Goal: Transaction & Acquisition: Purchase product/service

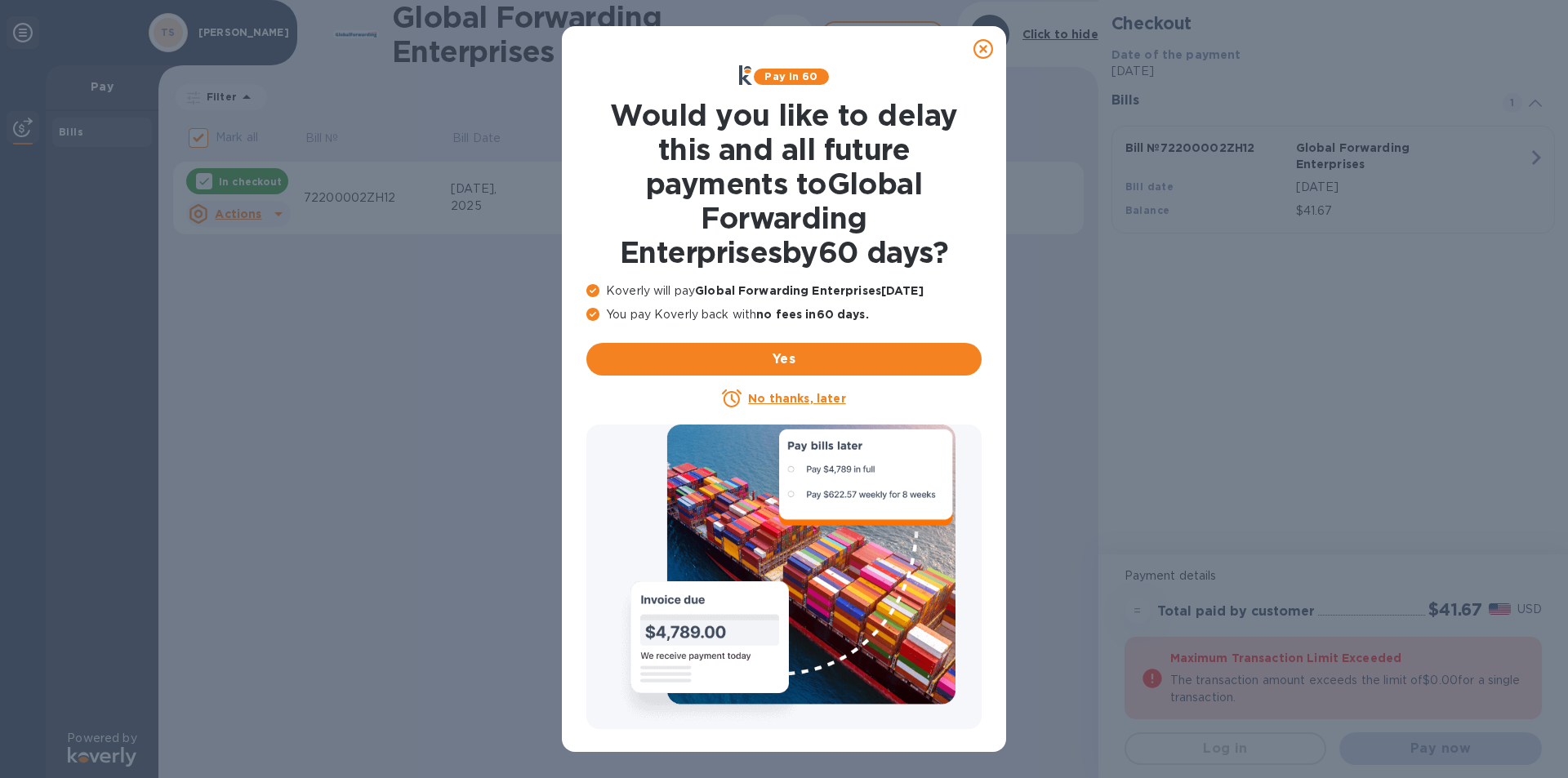
drag, startPoint x: 990, startPoint y: 47, endPoint x: 993, endPoint y: 58, distance: 11.4
click at [989, 48] on icon at bounding box center [983, 49] width 20 height 20
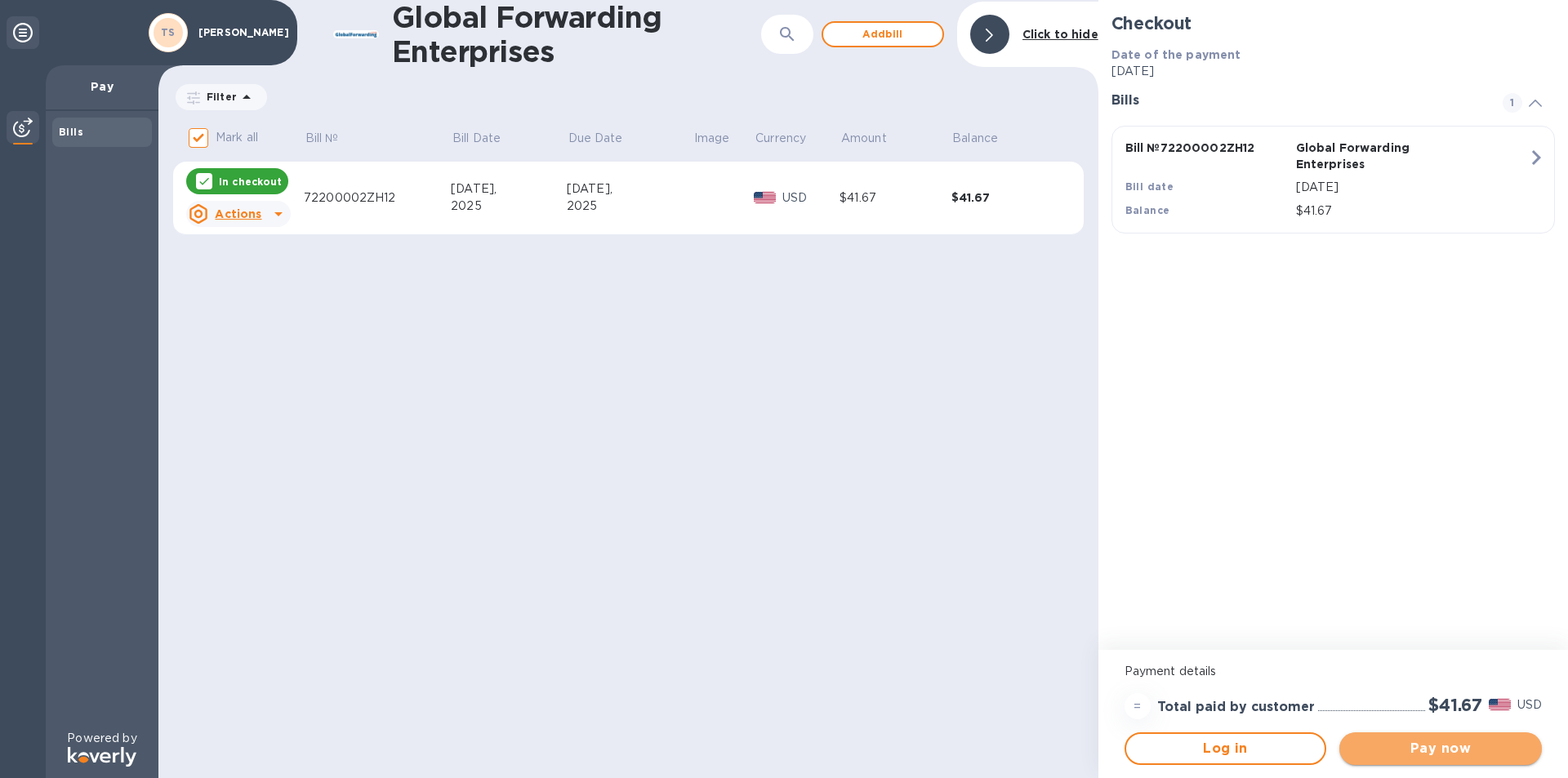
click at [1470, 745] on span "Pay now" at bounding box center [1440, 749] width 176 height 20
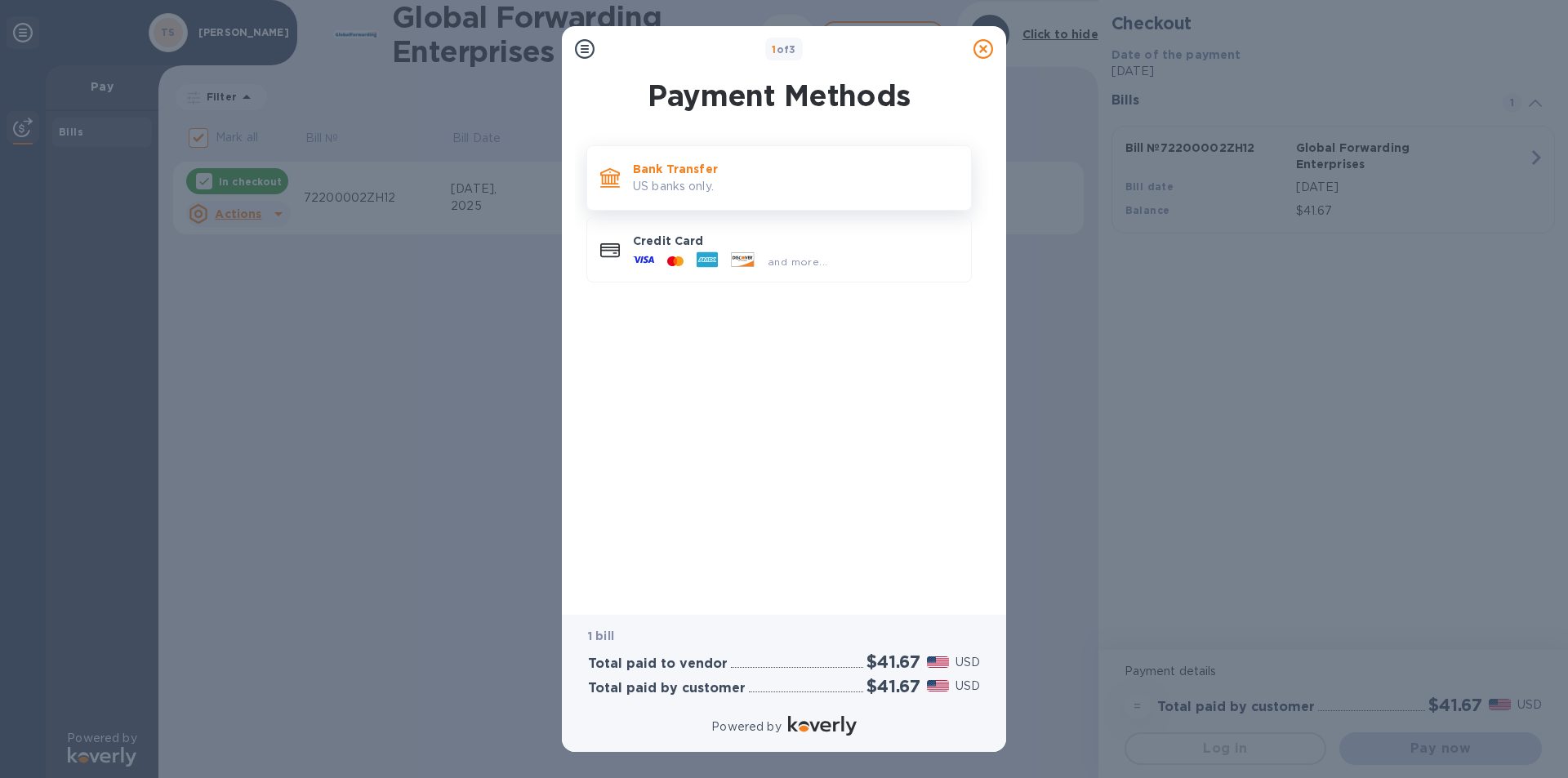
click at [686, 171] on p "Bank Transfer" at bounding box center [796, 169] width 325 height 16
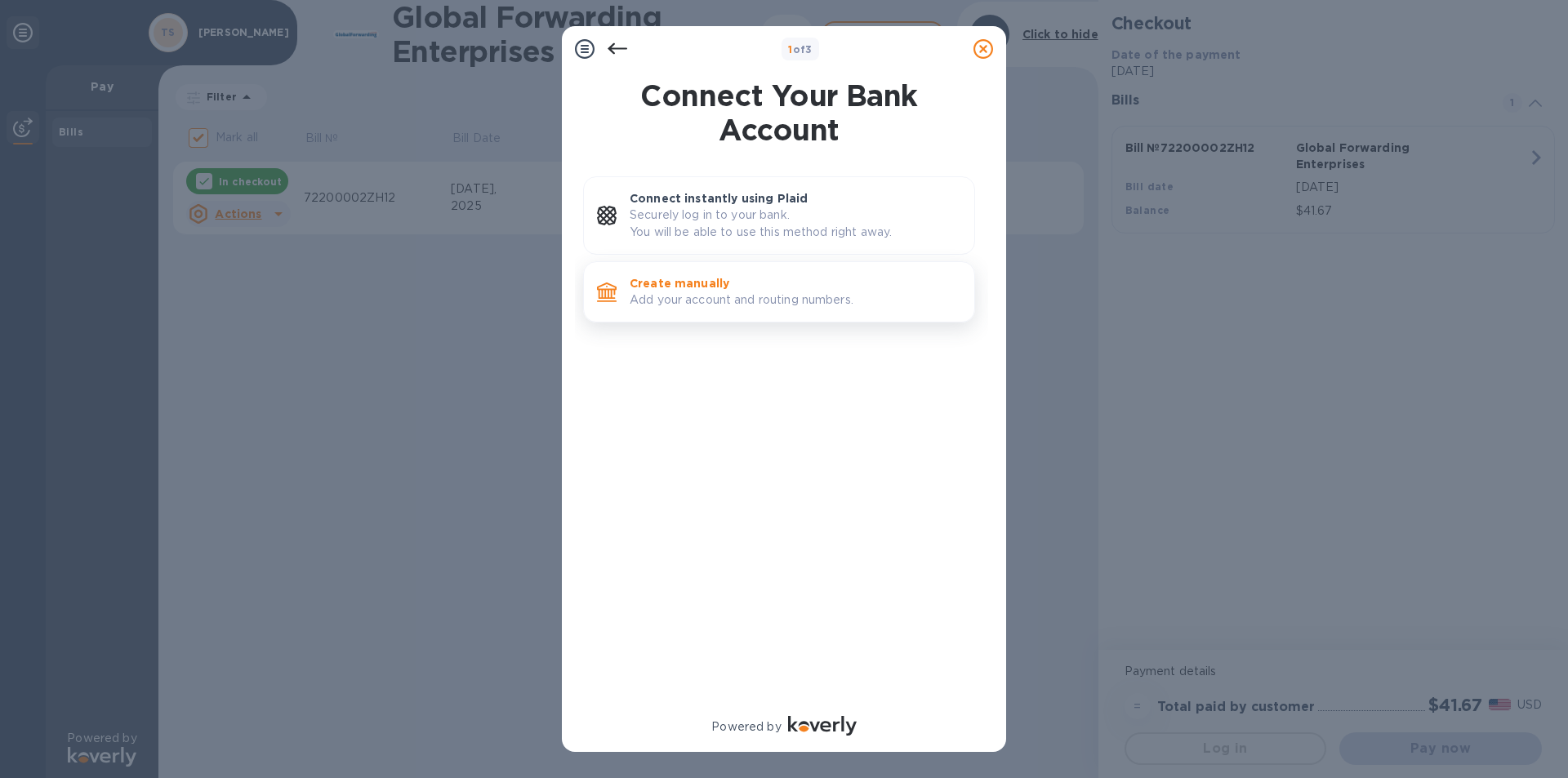
click at [718, 296] on p "Add your account and routing numbers." at bounding box center [795, 300] width 331 height 17
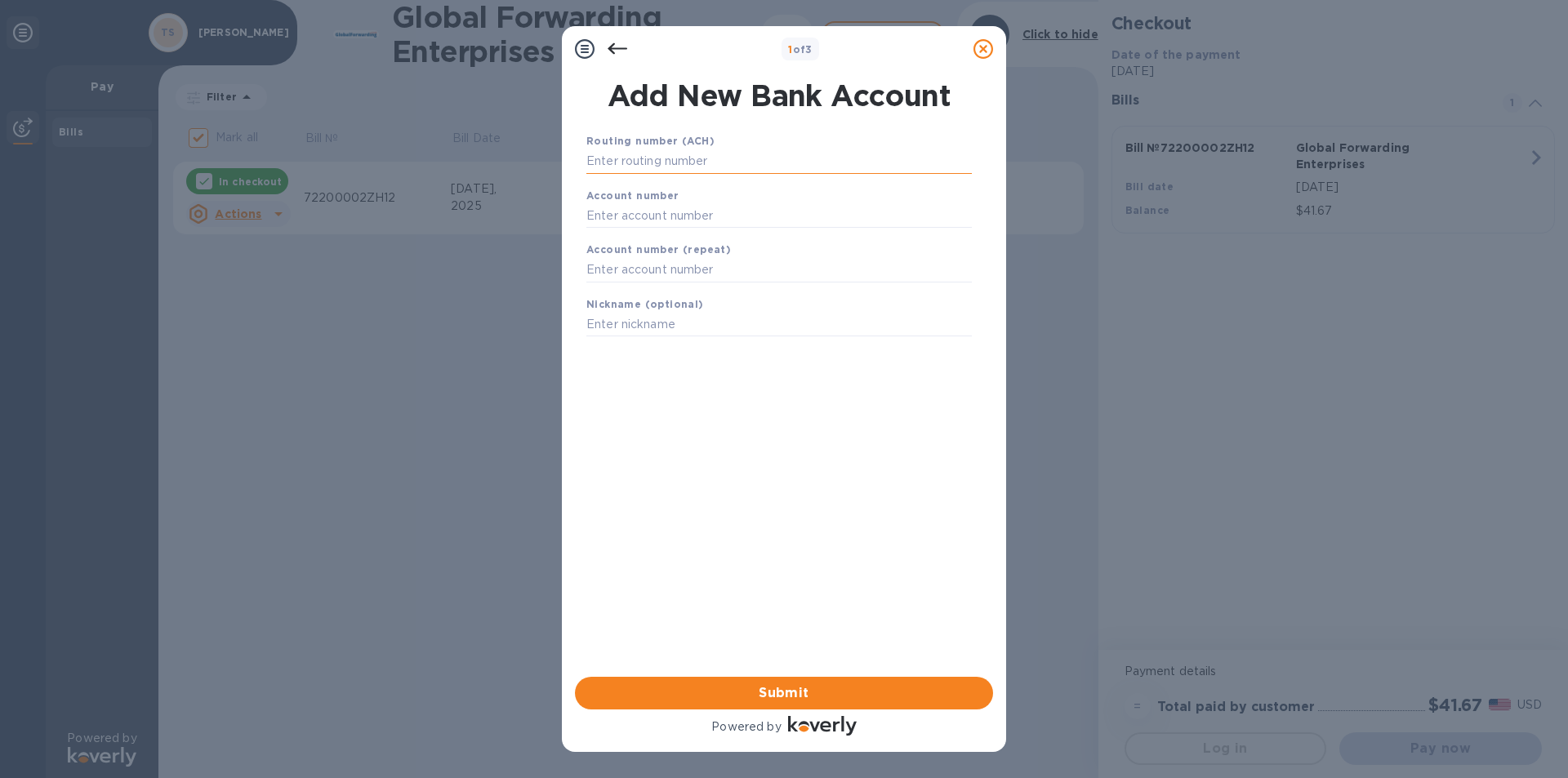
click at [649, 153] on input "text" at bounding box center [779, 161] width 386 height 24
type input "221271935"
click at [634, 234] on input "text" at bounding box center [779, 236] width 386 height 24
type input "027247895"
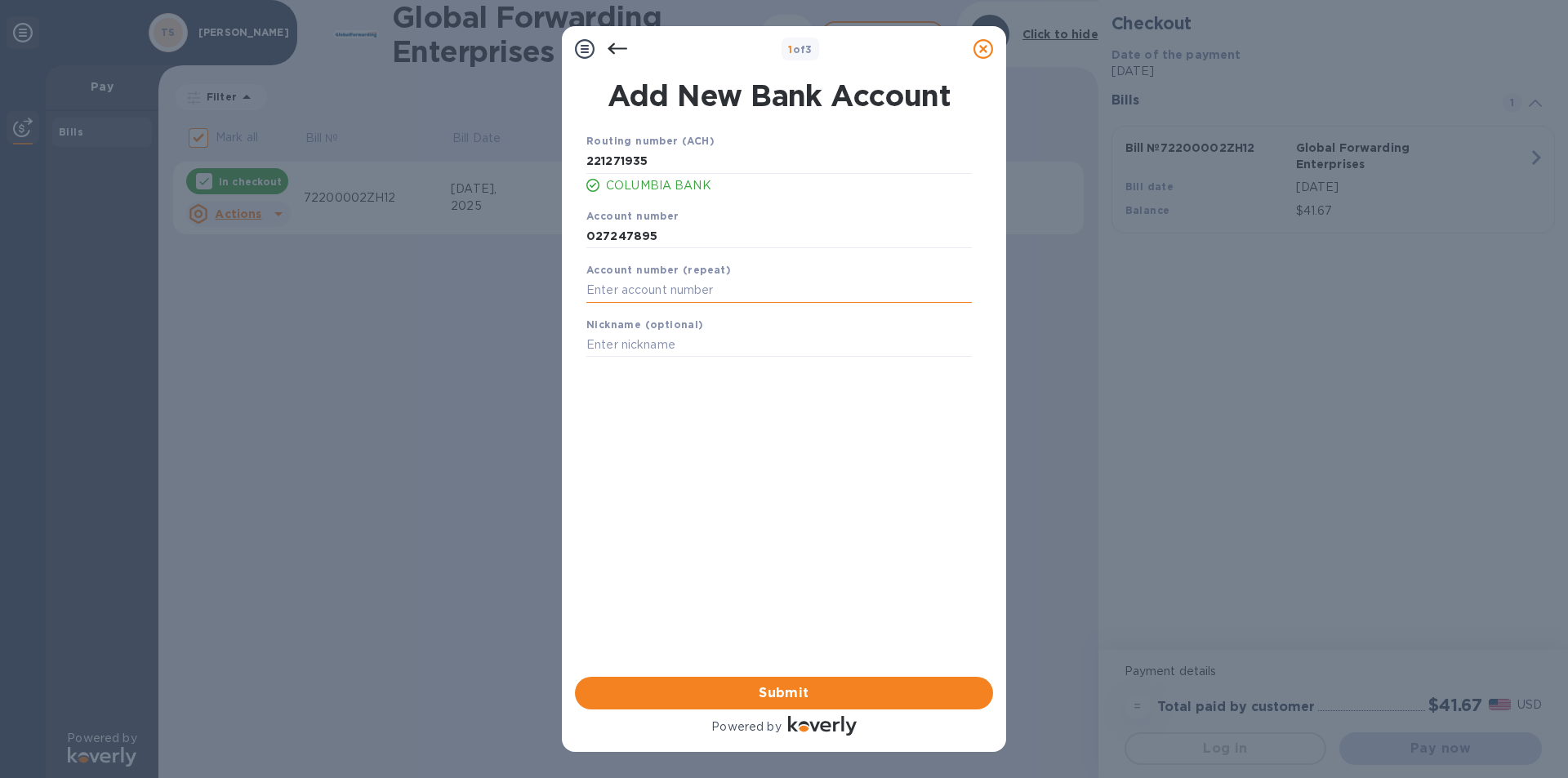
click at [647, 286] on input "text" at bounding box center [779, 290] width 386 height 24
drag, startPoint x: 664, startPoint y: 300, endPoint x: 542, endPoint y: 309, distance: 122.3
click at [542, 309] on div "1 of 3 Add New Bank Account Routing number (ACH) [US_BANK_ROUTING_MICR] COLUMBI…" at bounding box center [784, 389] width 1568 height 778
type input "027247895"
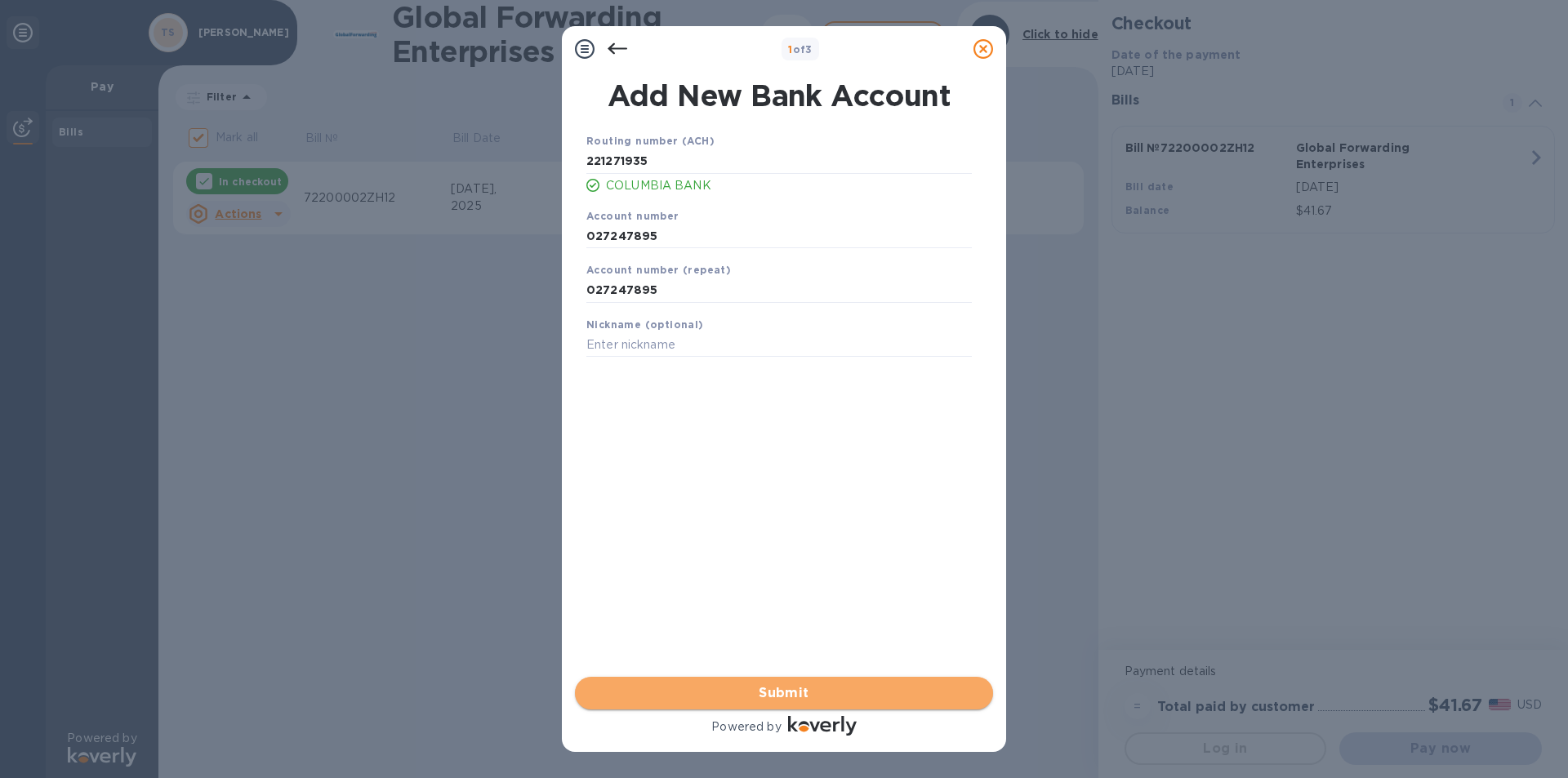
click at [805, 693] on span "Submit" at bounding box center [784, 694] width 392 height 20
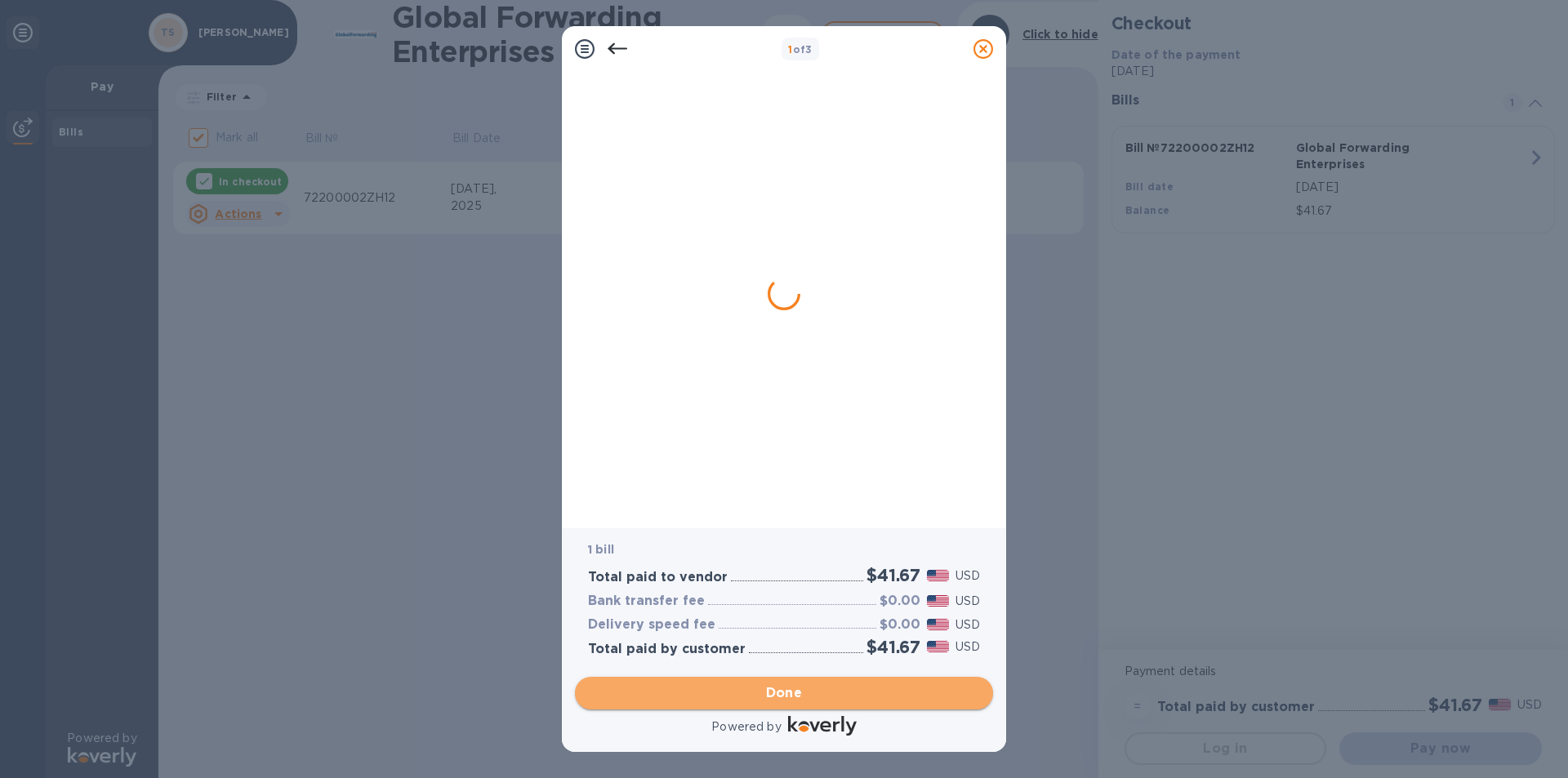
click at [814, 707] on button "Done" at bounding box center [783, 693] width 418 height 33
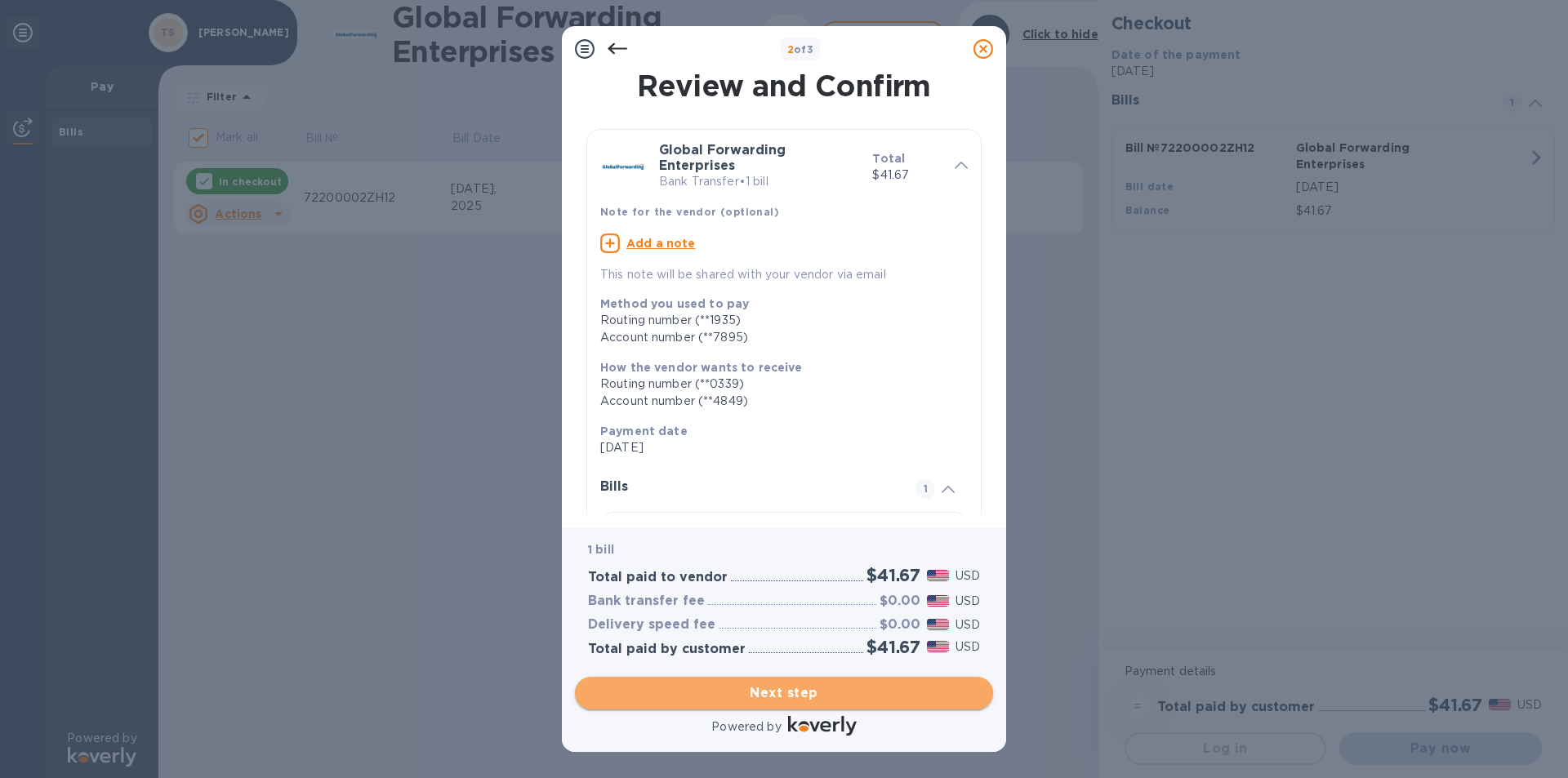
click at [800, 690] on span "Next step" at bounding box center [784, 694] width 392 height 20
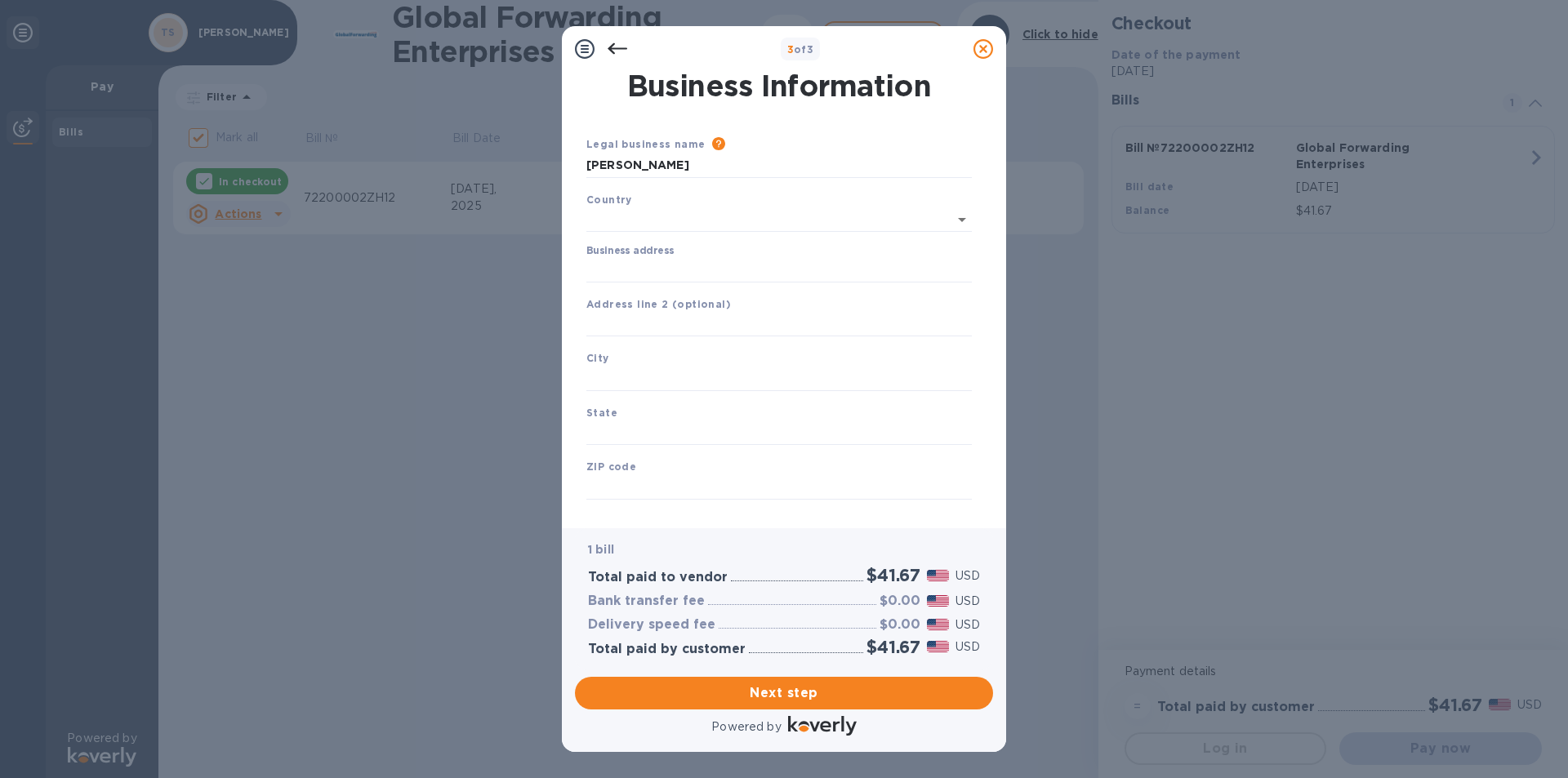
type input "[GEOGRAPHIC_DATA]"
click at [619, 260] on input "Business address" at bounding box center [779, 267] width 386 height 24
type input "[STREET_ADDRESS]"
type input "[GEOGRAPHIC_DATA]"
type input "NJ"
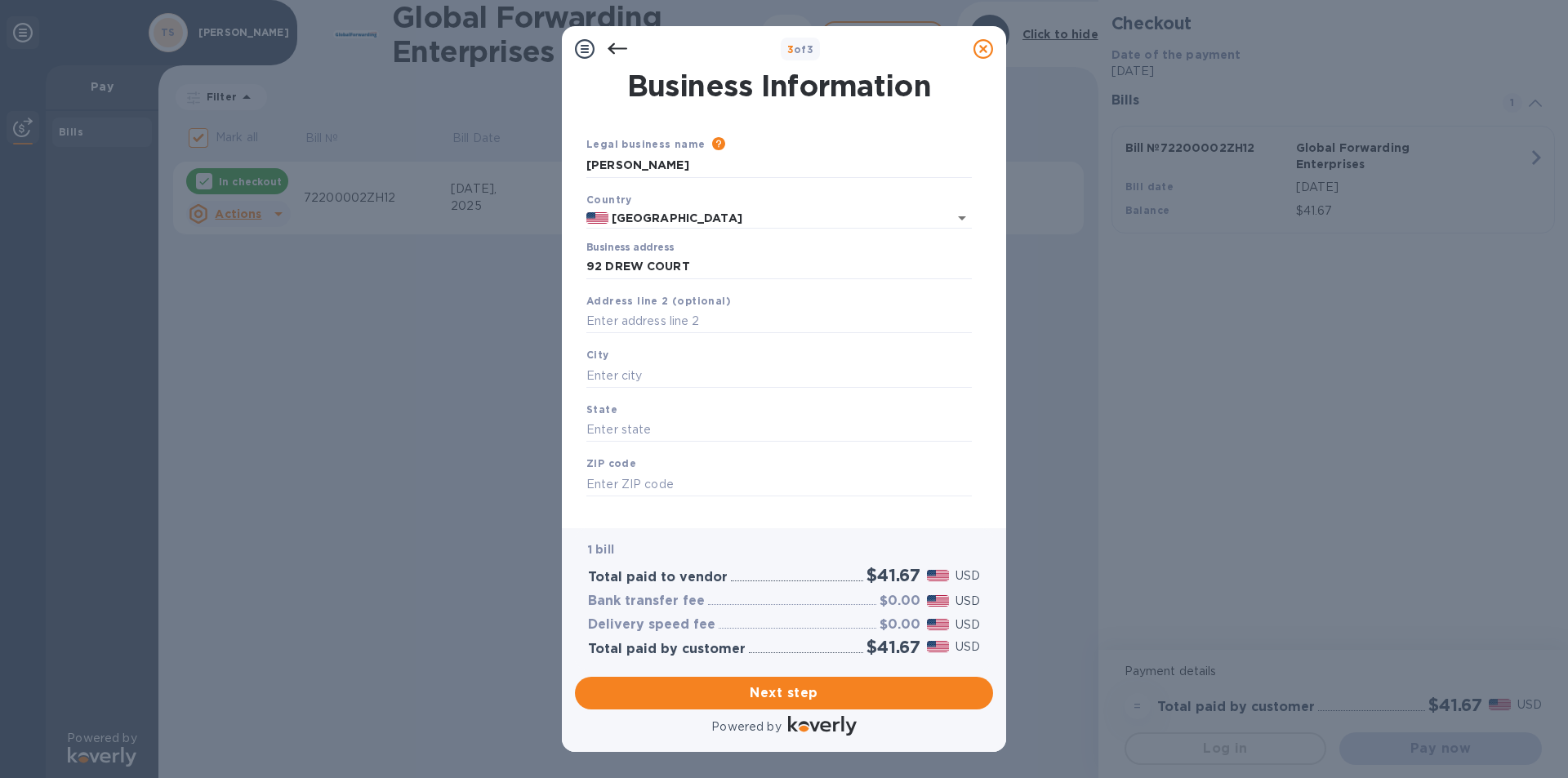
type input "07726"
click at [807, 688] on span "Next step" at bounding box center [784, 694] width 392 height 20
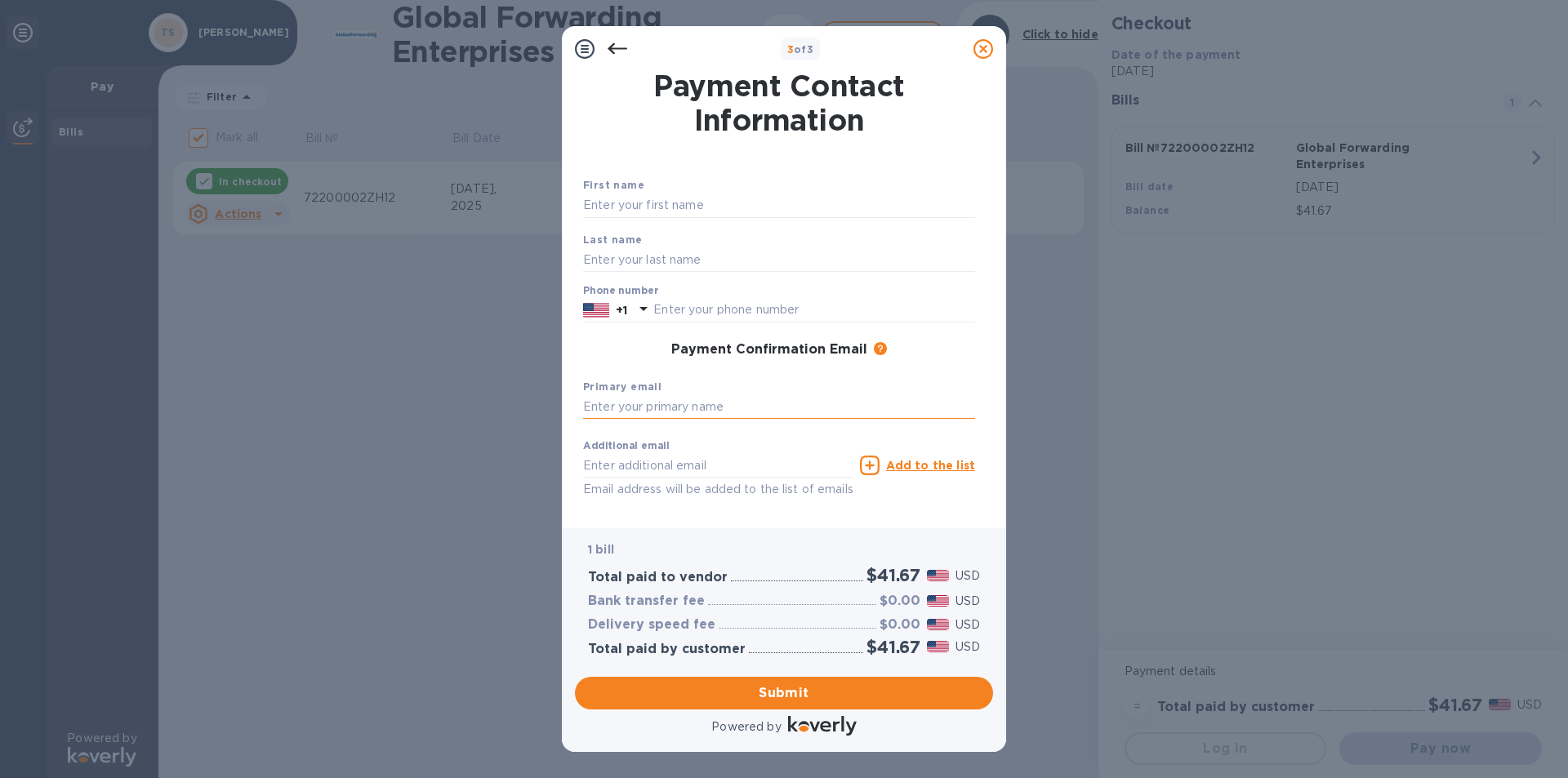
click at [619, 412] on input "text" at bounding box center [779, 408] width 392 height 24
type input "[PERSON_NAME][EMAIL_ADDRESS][DOMAIN_NAME]"
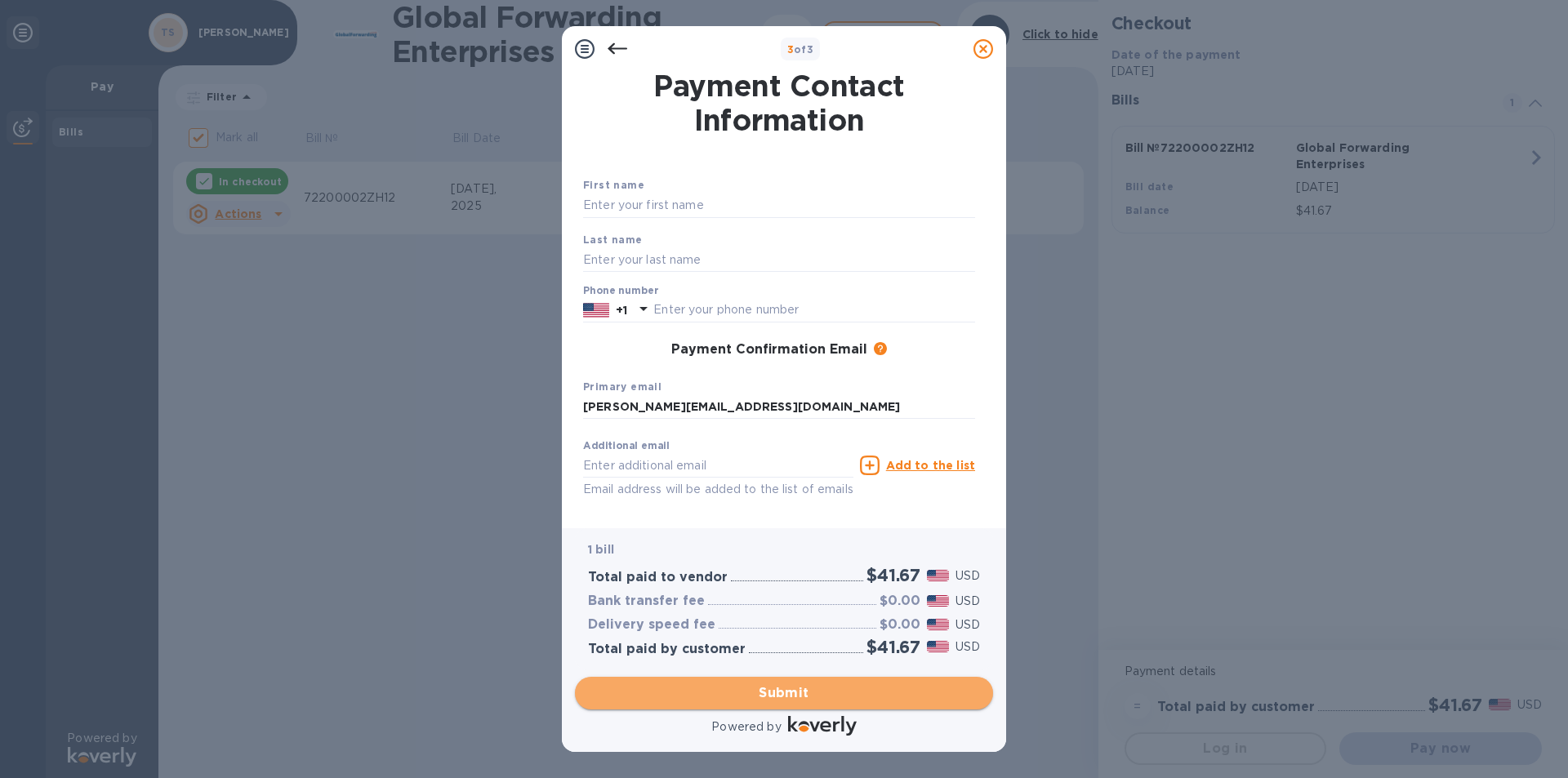
click at [788, 689] on span "Submit" at bounding box center [784, 694] width 392 height 20
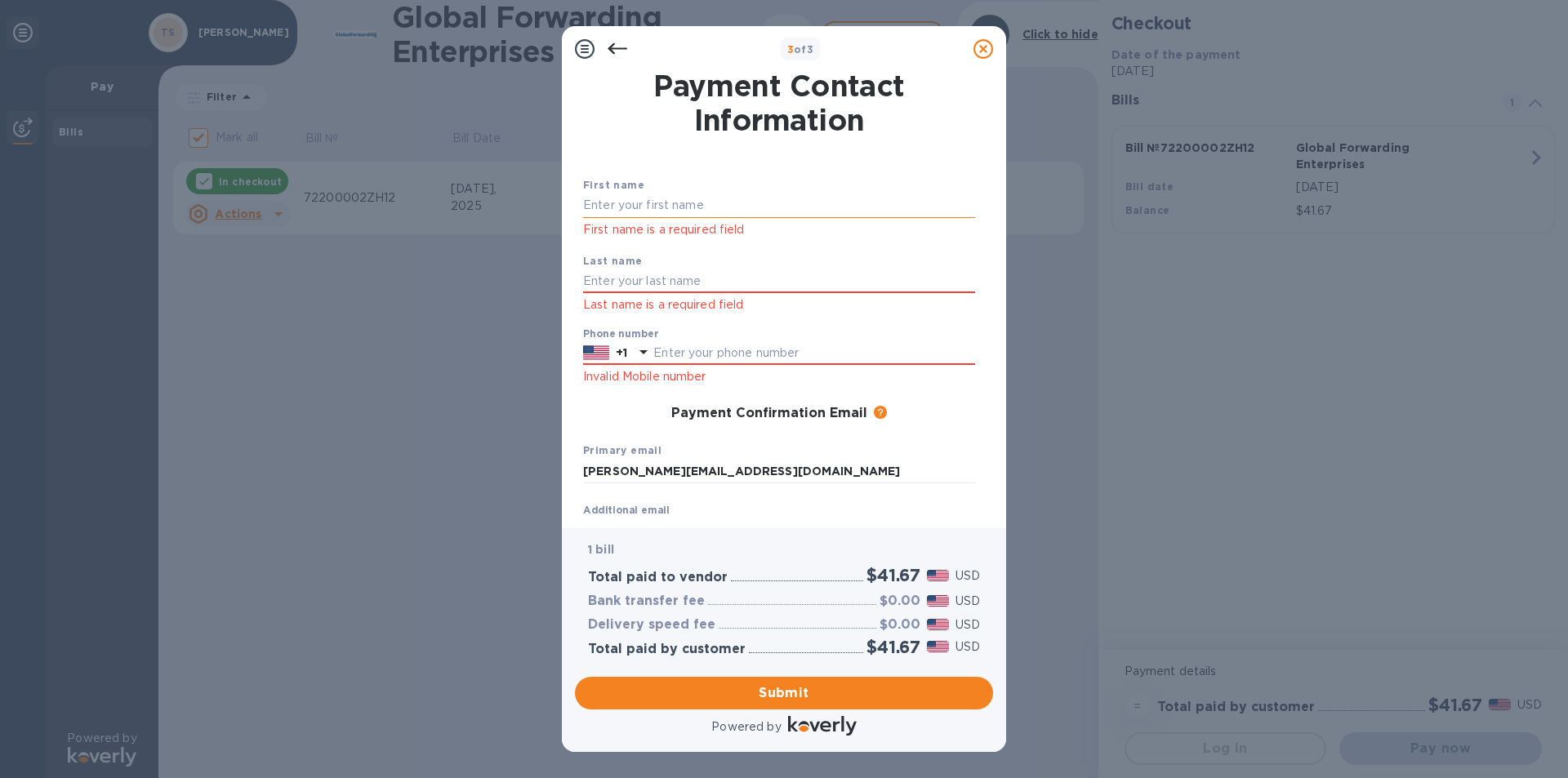
click at [612, 204] on input "text" at bounding box center [779, 205] width 392 height 24
type input "[PERSON_NAME]"
type input "7329100808"
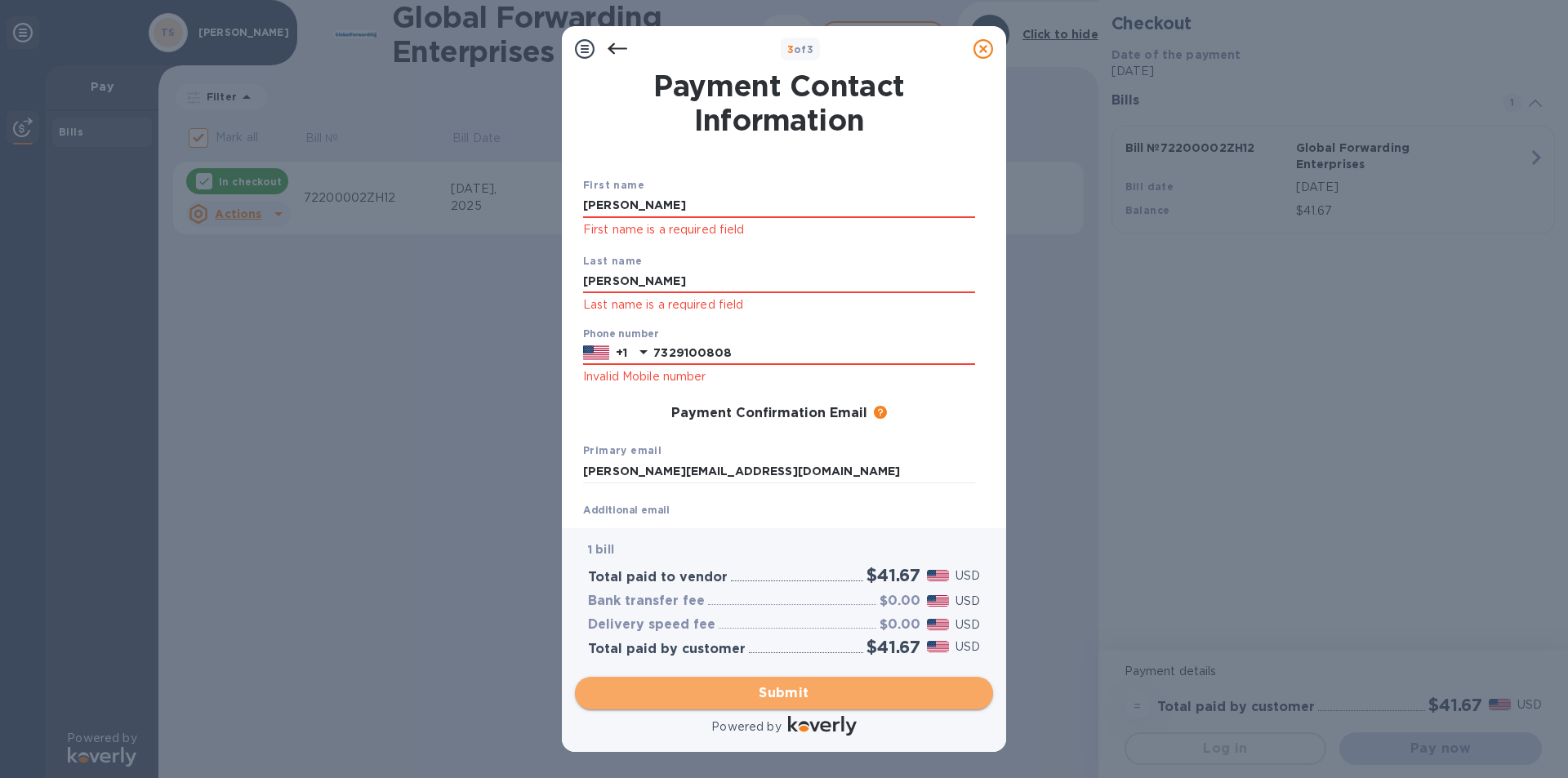
click at [805, 680] on button "Submit" at bounding box center [783, 693] width 418 height 33
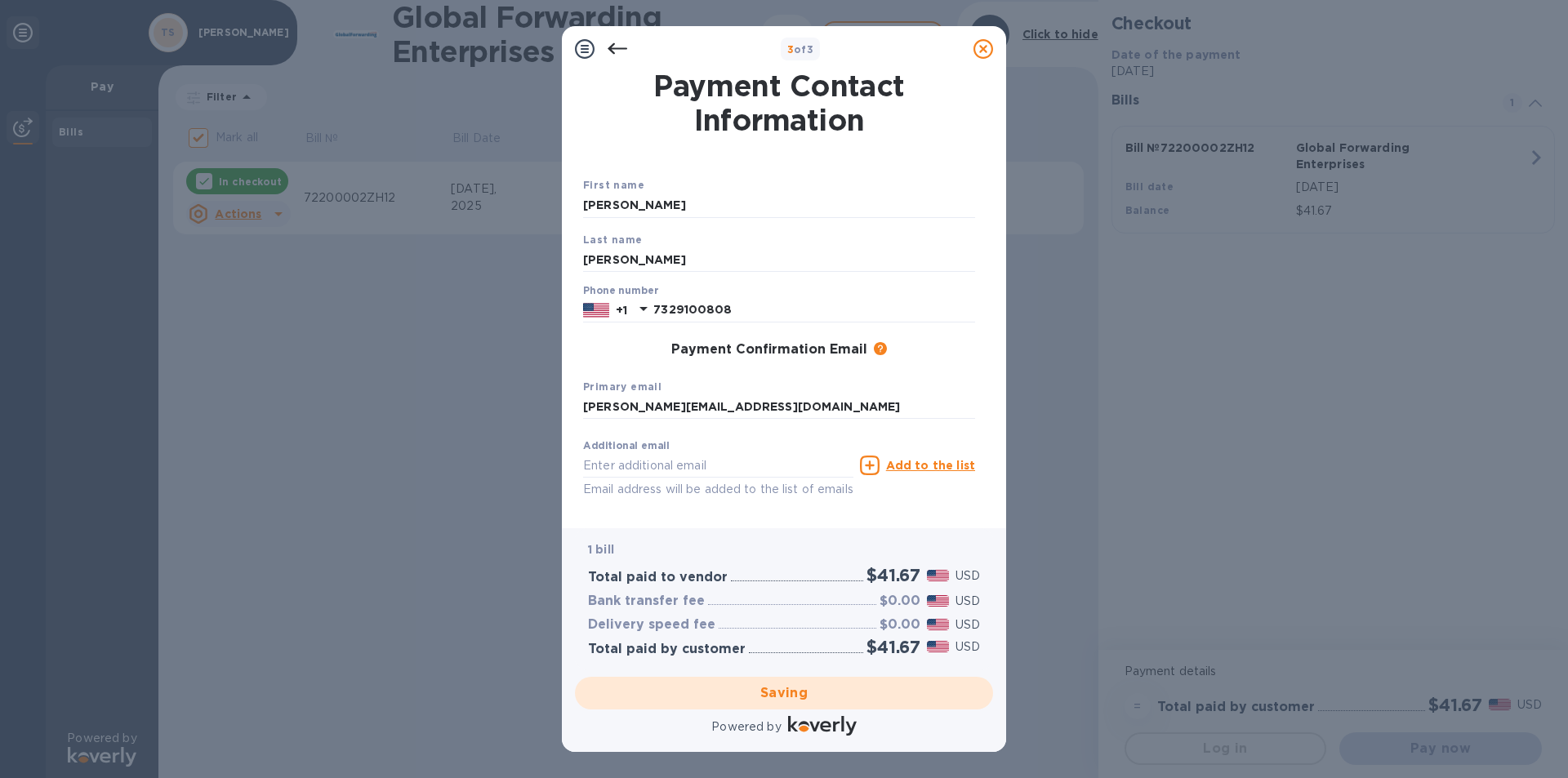
checkbox input "false"
